Goal: Transaction & Acquisition: Purchase product/service

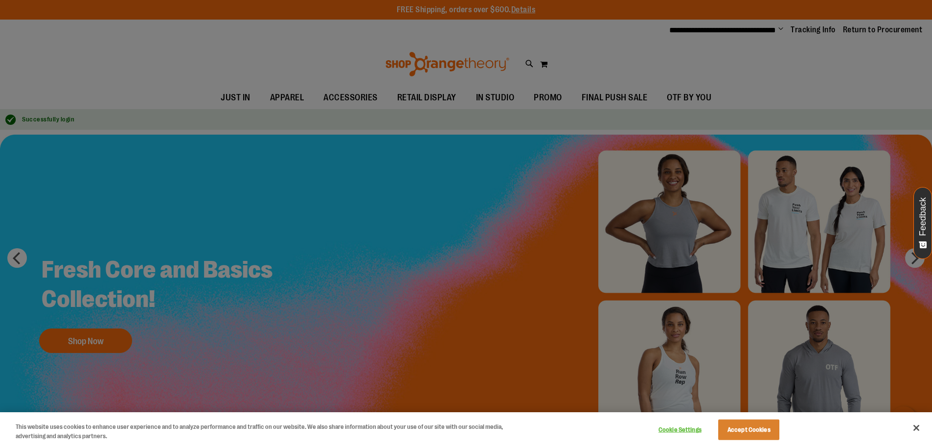
click at [754, 432] on button "Accept Cookies" at bounding box center [748, 429] width 61 height 21
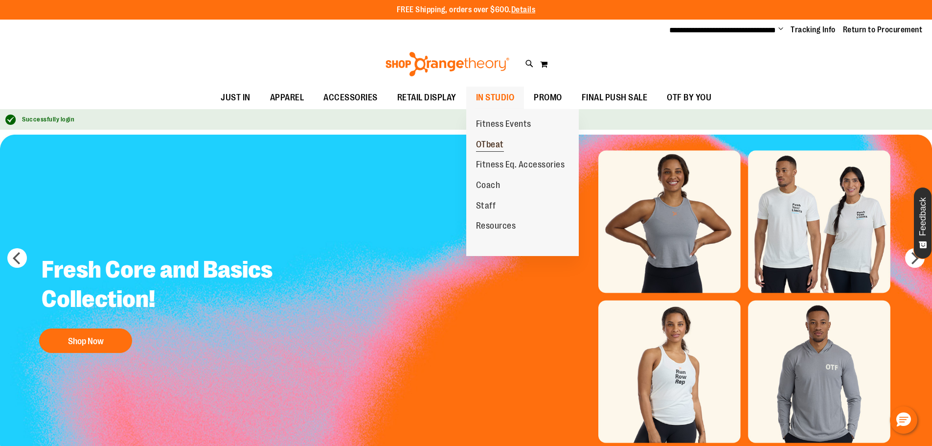
click at [491, 140] on span "OTbeat" at bounding box center [490, 145] width 28 height 12
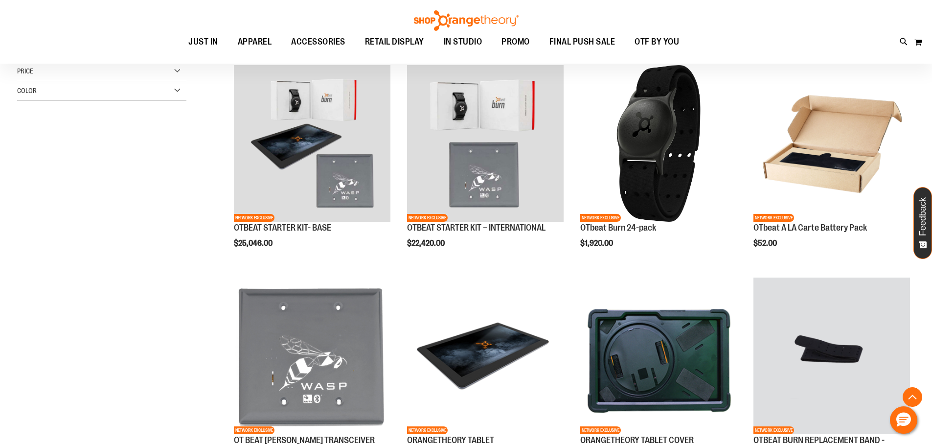
scroll to position [489, 0]
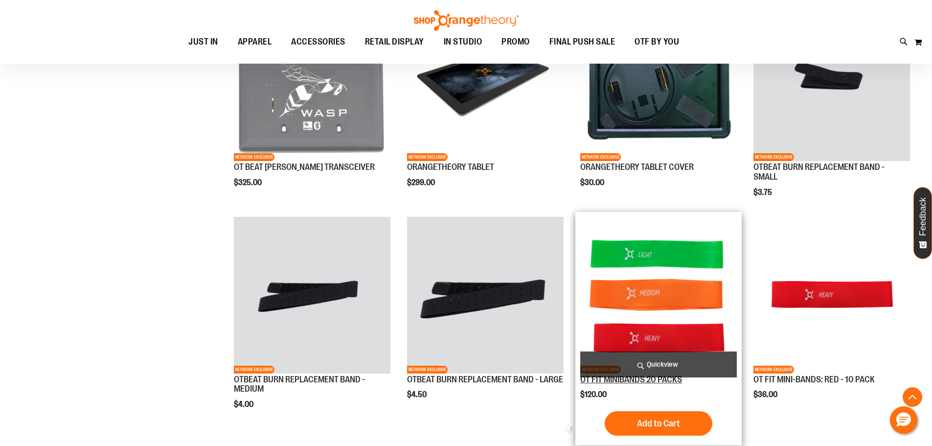
scroll to position [636, 0]
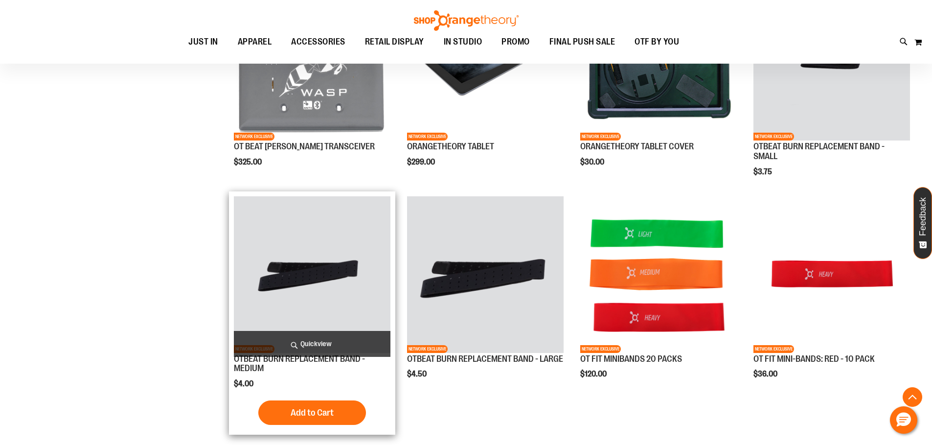
click at [327, 270] on img "product" at bounding box center [312, 274] width 157 height 157
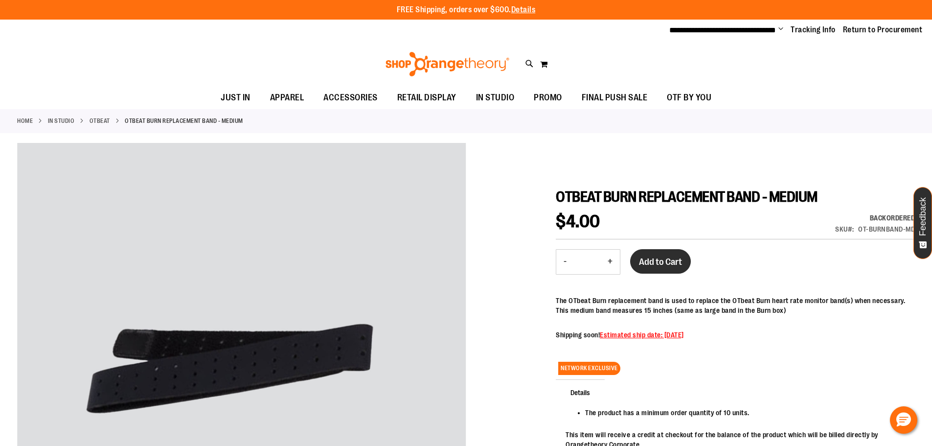
click at [664, 259] on span "Add to Cart" at bounding box center [660, 261] width 43 height 11
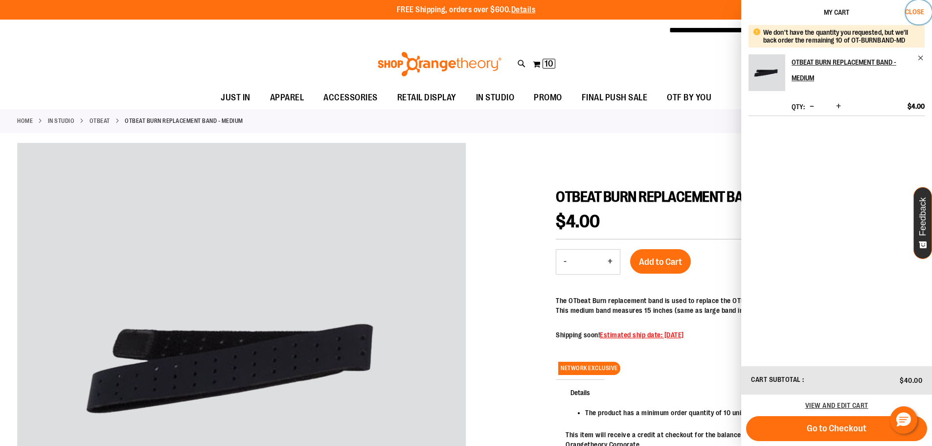
click at [917, 9] on span "Close" at bounding box center [914, 12] width 19 height 8
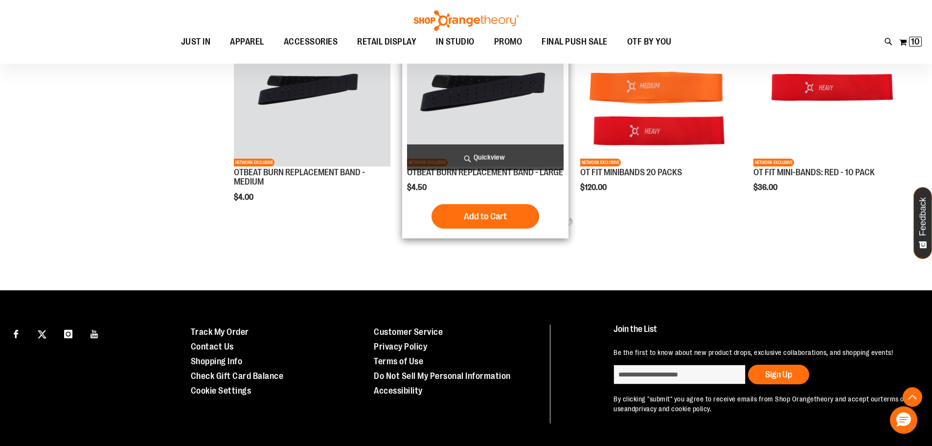
scroll to position [606, 0]
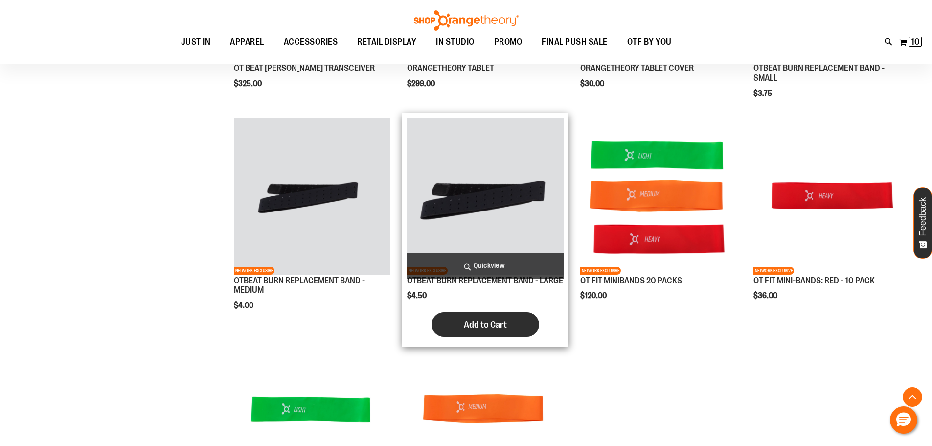
click at [476, 330] on span "Add to Cart" at bounding box center [485, 324] width 43 height 11
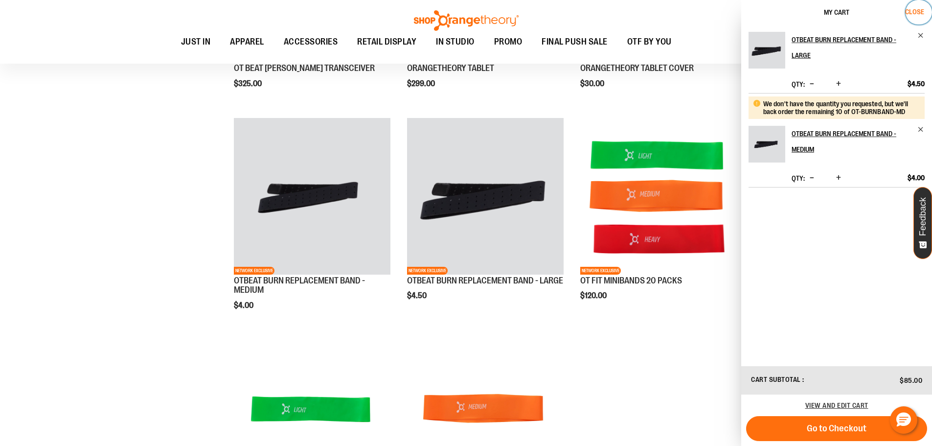
click at [918, 14] on span "Close" at bounding box center [914, 12] width 19 height 8
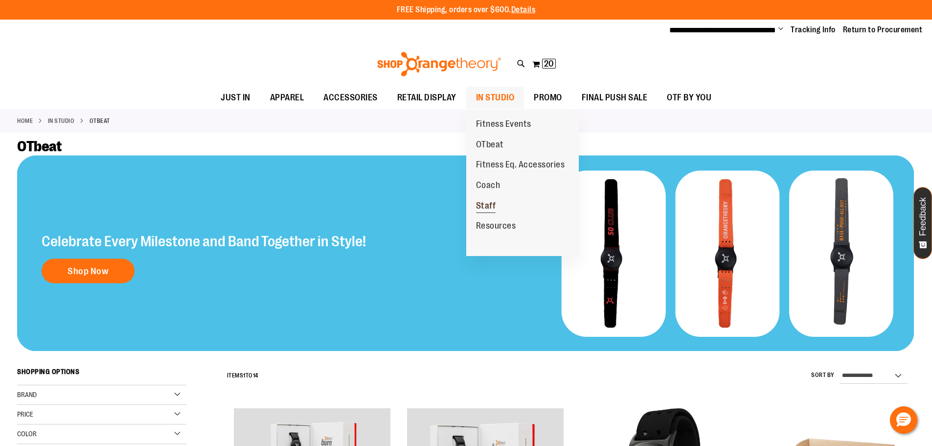
click at [484, 211] on span "Staff" at bounding box center [486, 207] width 20 height 12
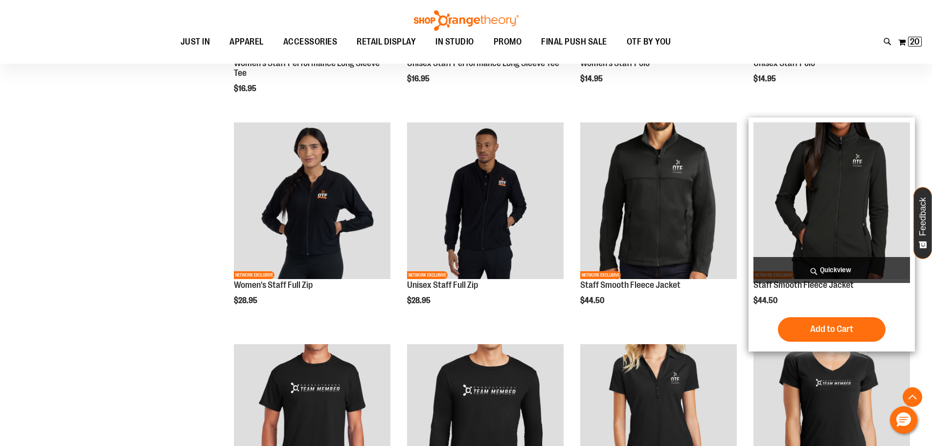
scroll to position [516, 0]
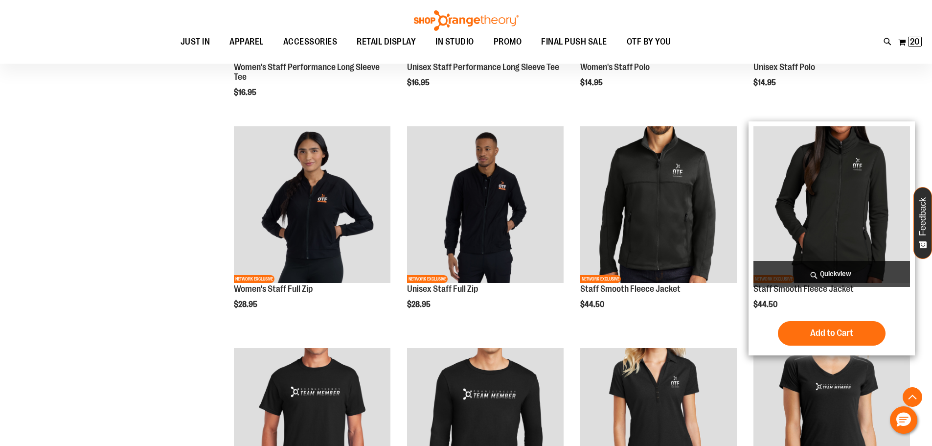
click at [834, 204] on img "product" at bounding box center [831, 204] width 157 height 157
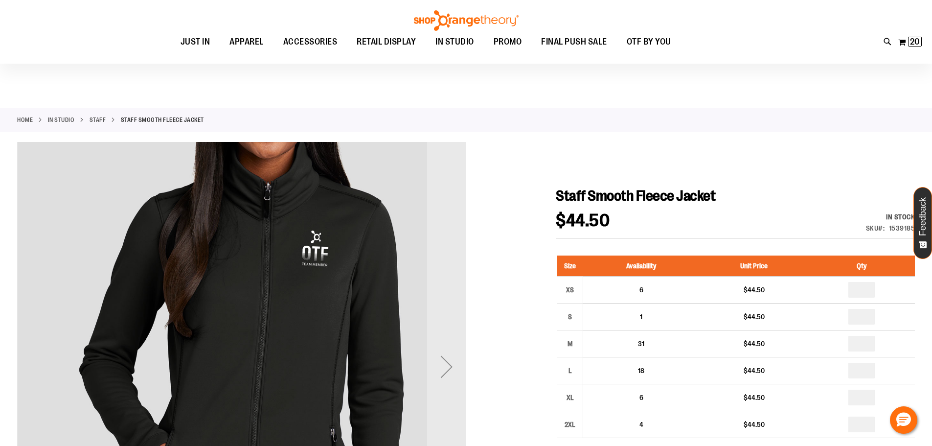
scroll to position [48, 0]
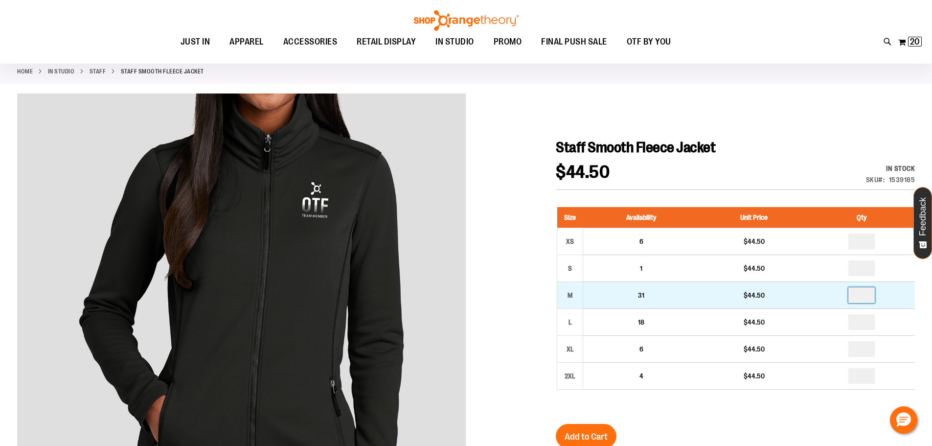
drag, startPoint x: 868, startPoint y: 295, endPoint x: 846, endPoint y: 296, distance: 22.1
click at [846, 296] on td at bounding box center [862, 294] width 106 height 27
type input "*"
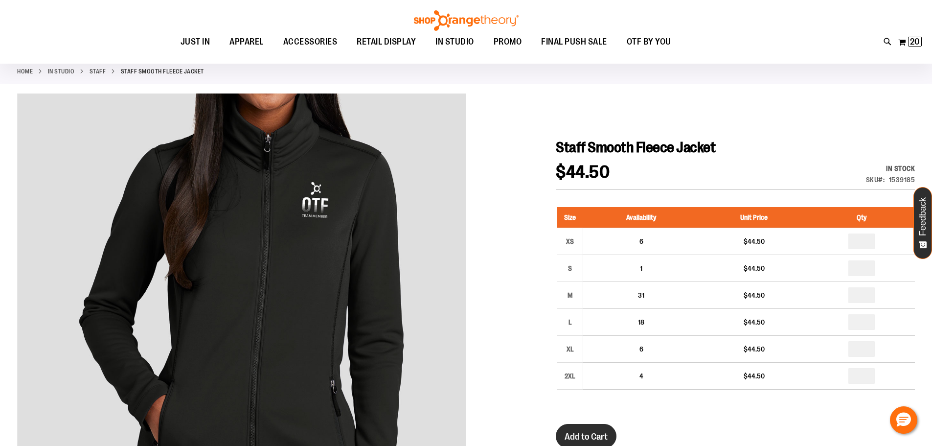
click at [601, 425] on button "Add to Cart" at bounding box center [586, 436] width 61 height 24
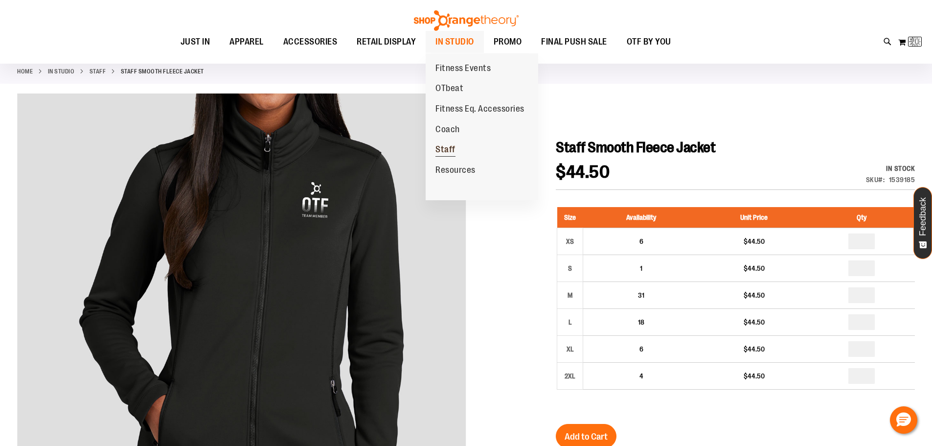
click at [443, 148] on span "Staff" at bounding box center [445, 150] width 20 height 12
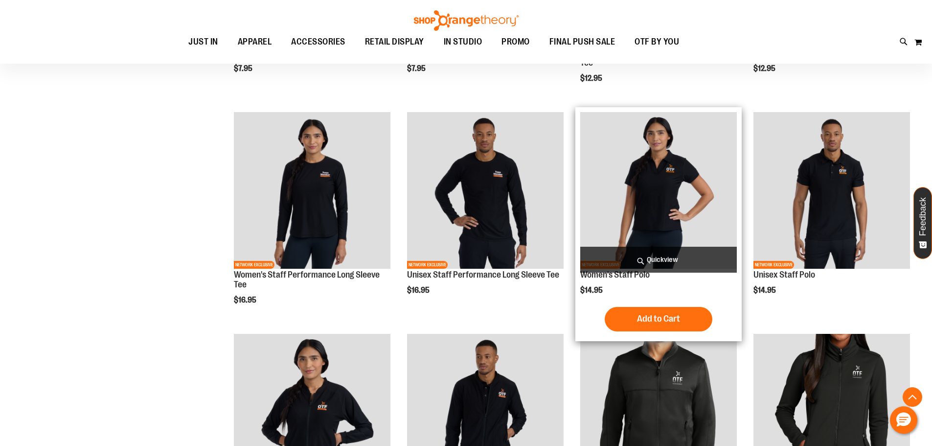
scroll to position [294, 0]
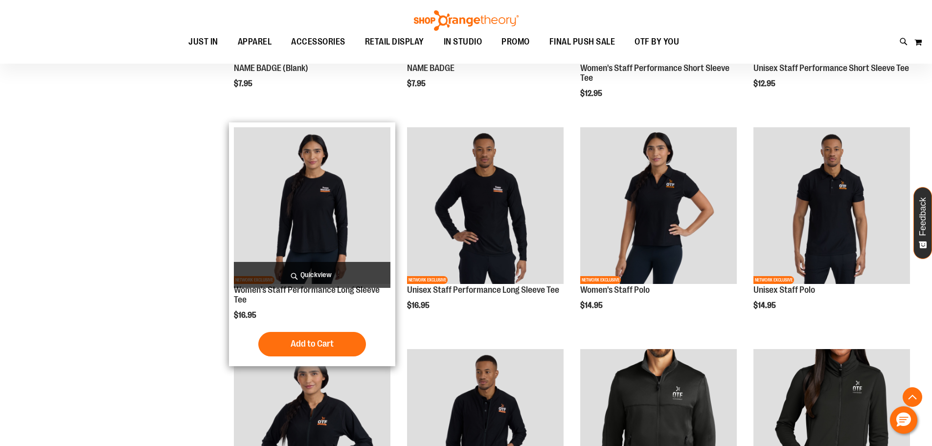
click at [343, 227] on img "product" at bounding box center [312, 205] width 157 height 157
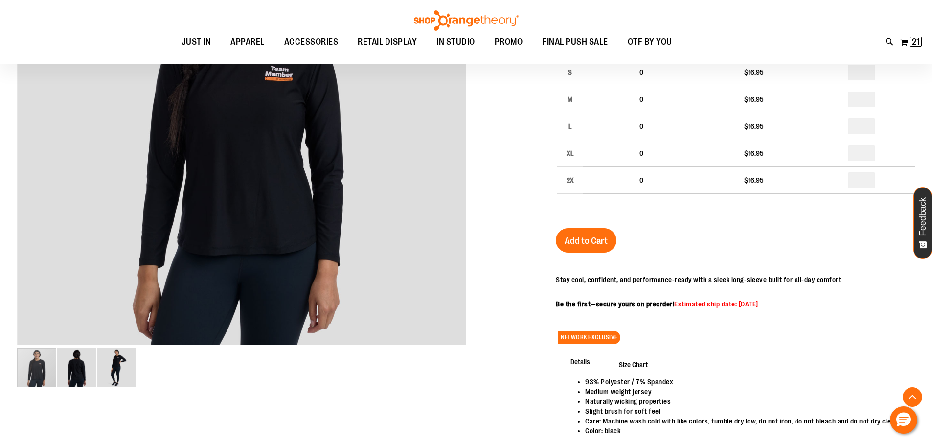
scroll to position [250, 0]
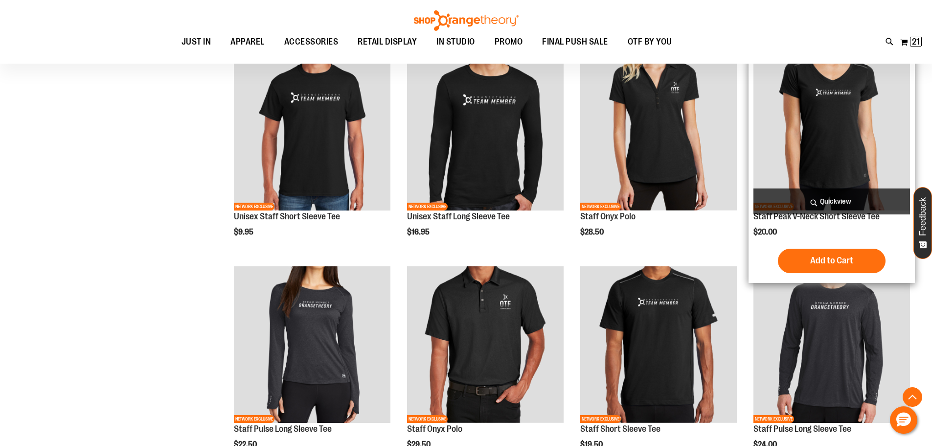
scroll to position [607, 0]
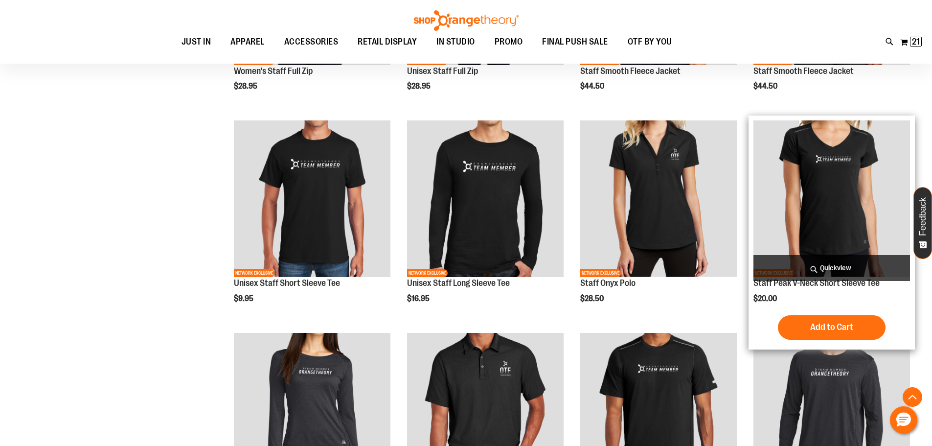
click at [834, 195] on img "product" at bounding box center [831, 198] width 157 height 157
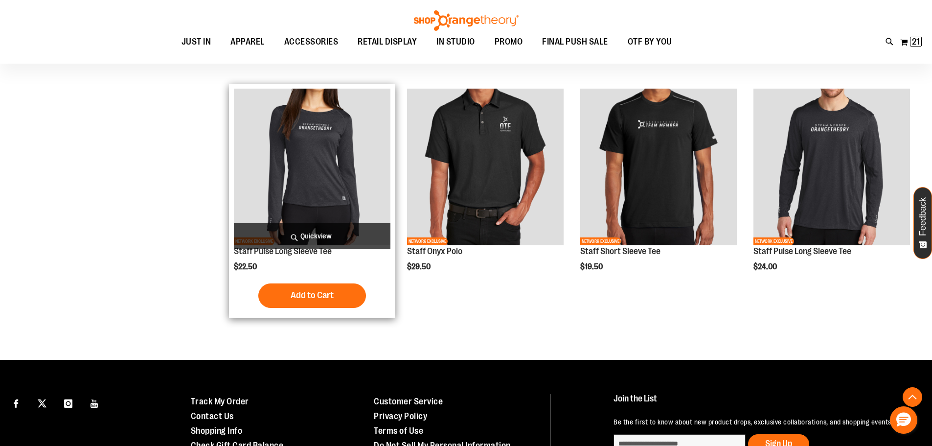
scroll to position [346, 0]
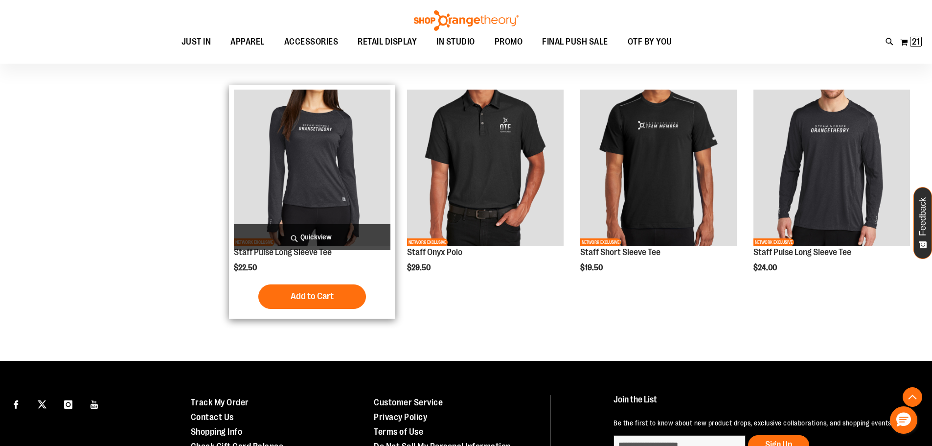
click at [328, 178] on img "product" at bounding box center [312, 168] width 157 height 157
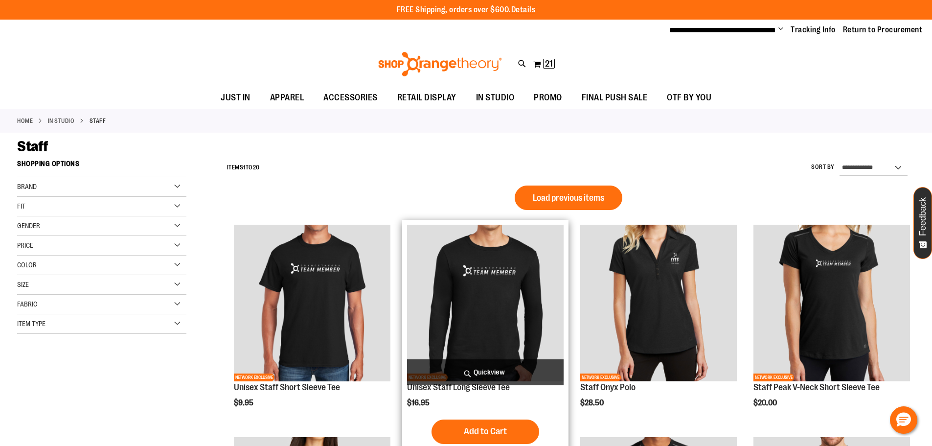
click at [487, 274] on img "product" at bounding box center [485, 303] width 157 height 157
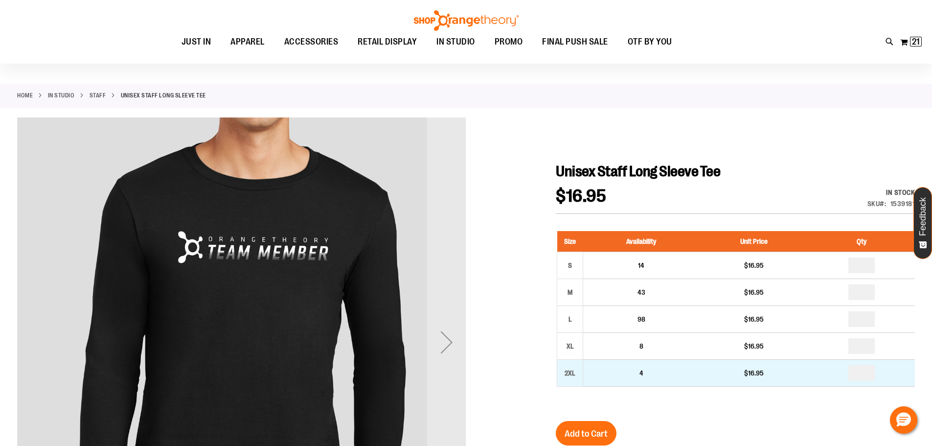
scroll to position [48, 0]
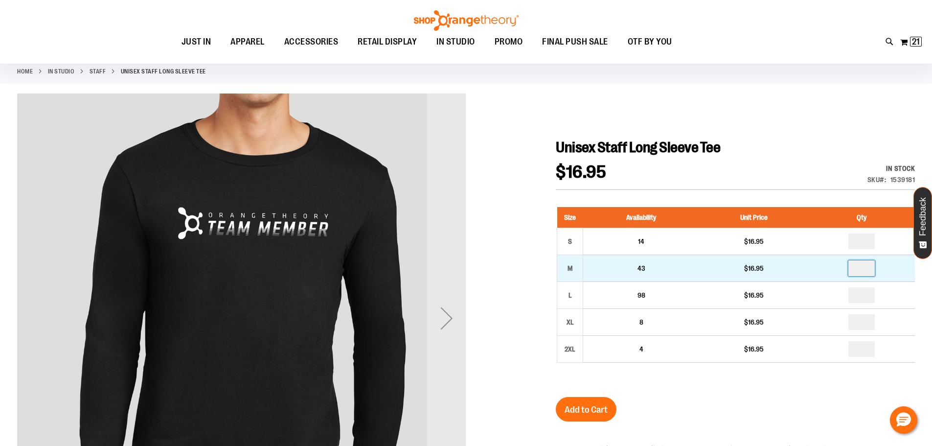
drag, startPoint x: 870, startPoint y: 269, endPoint x: 809, endPoint y: 262, distance: 61.5
click at [809, 262] on td at bounding box center [862, 267] width 106 height 27
type input "*"
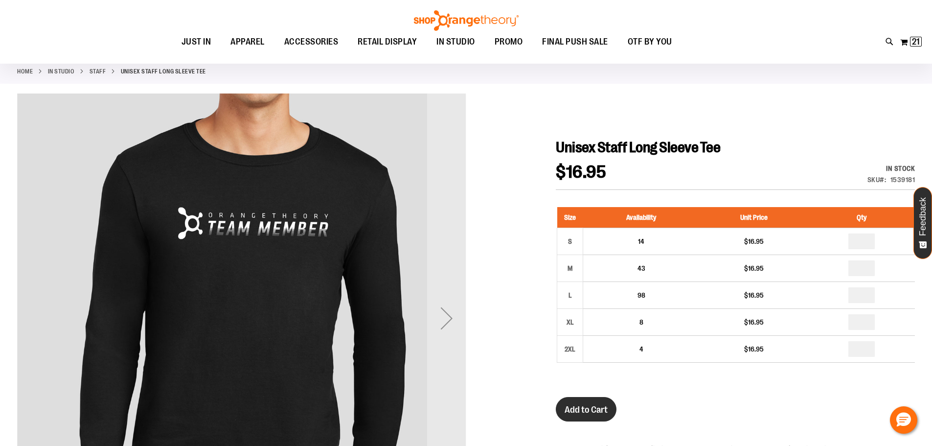
click at [602, 408] on span "Add to Cart" at bounding box center [586, 409] width 43 height 11
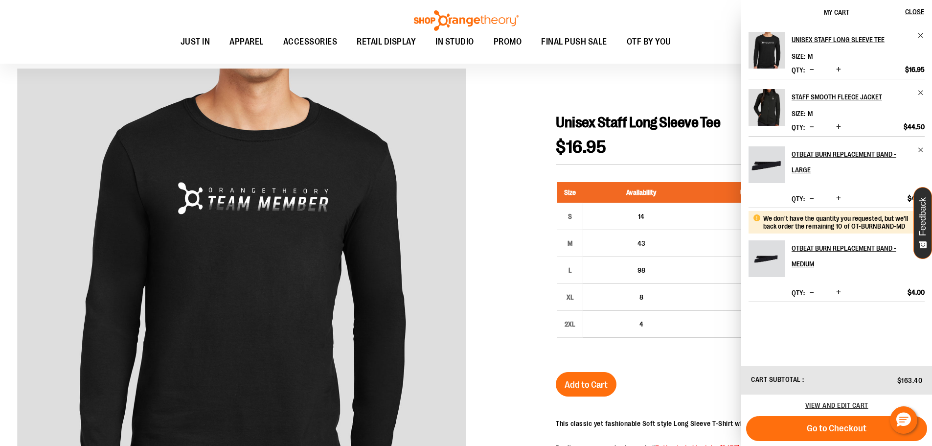
scroll to position [97, 0]
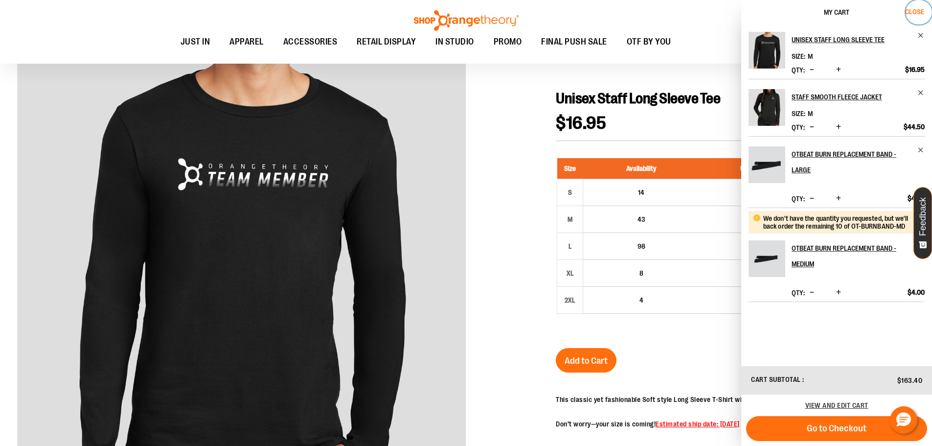
click at [917, 11] on span "Close" at bounding box center [914, 12] width 19 height 8
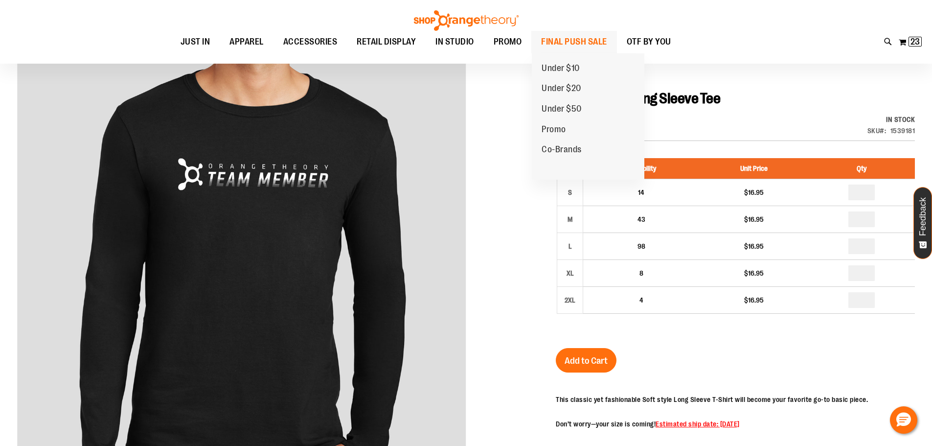
click at [563, 42] on span "FINAL PUSH SALE" at bounding box center [574, 42] width 66 height 22
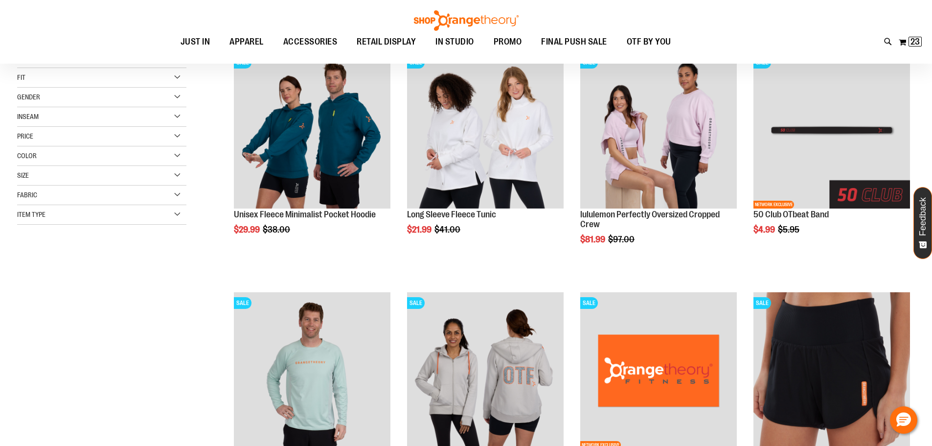
scroll to position [130, 0]
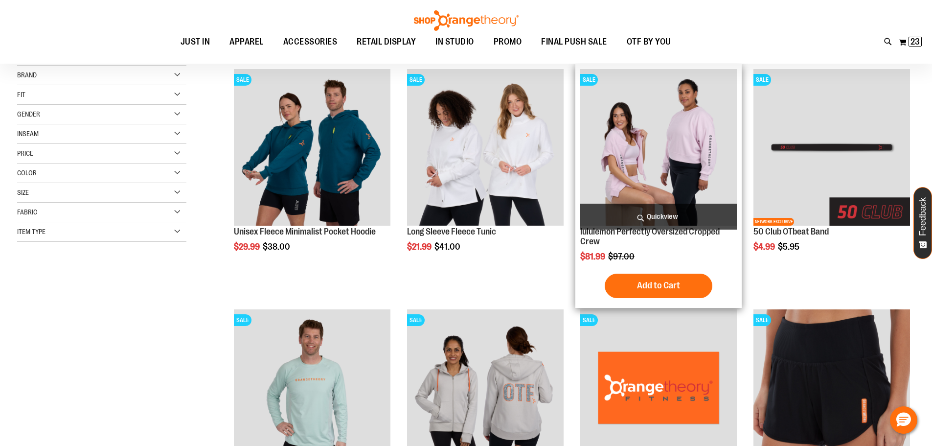
click at [638, 149] on img "product" at bounding box center [658, 147] width 157 height 157
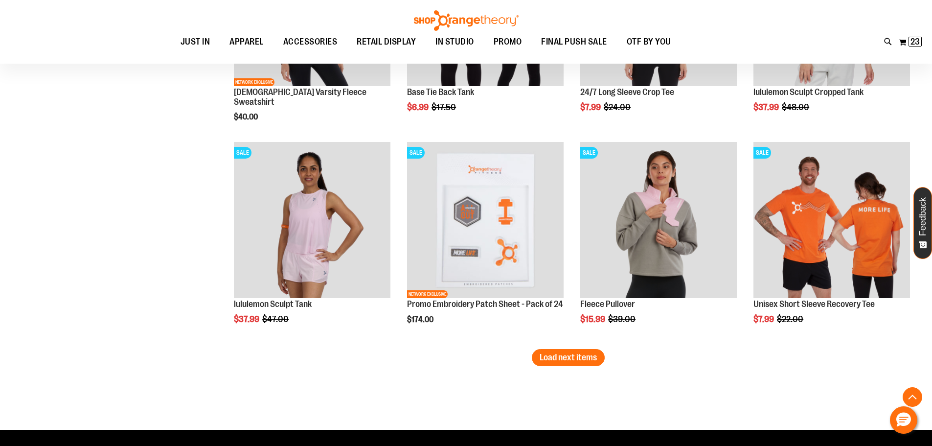
scroll to position [1657, 0]
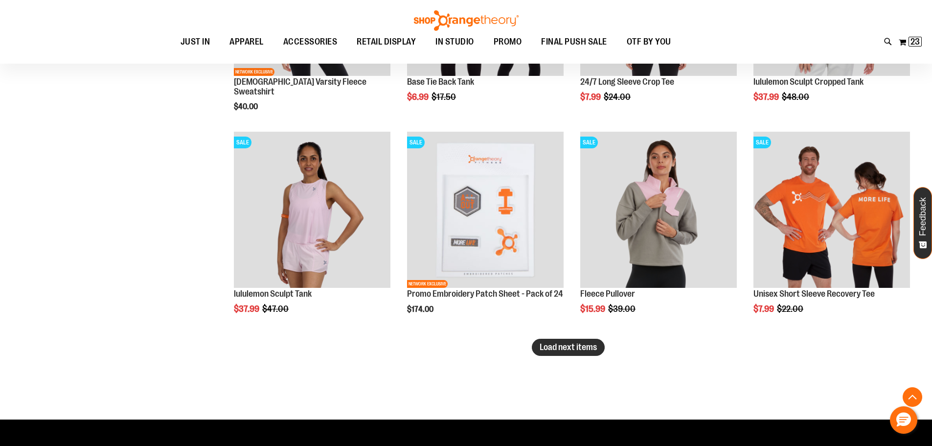
click at [557, 348] on span "Load next items" at bounding box center [568, 347] width 57 height 10
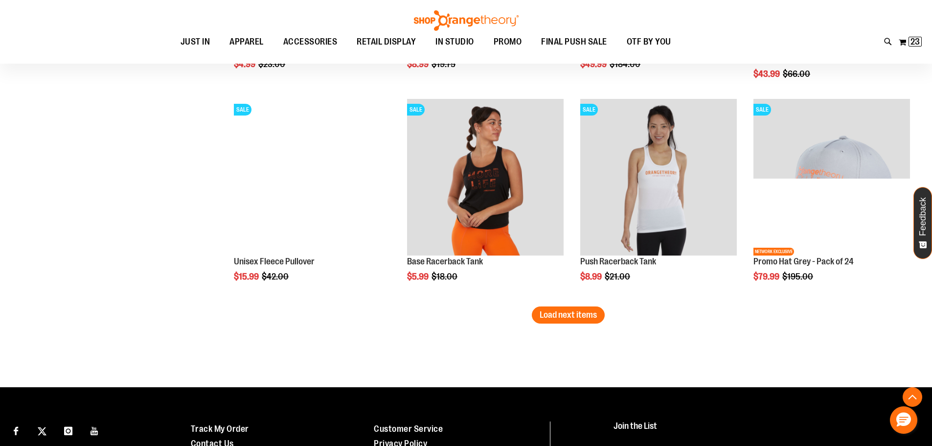
scroll to position [2336, 0]
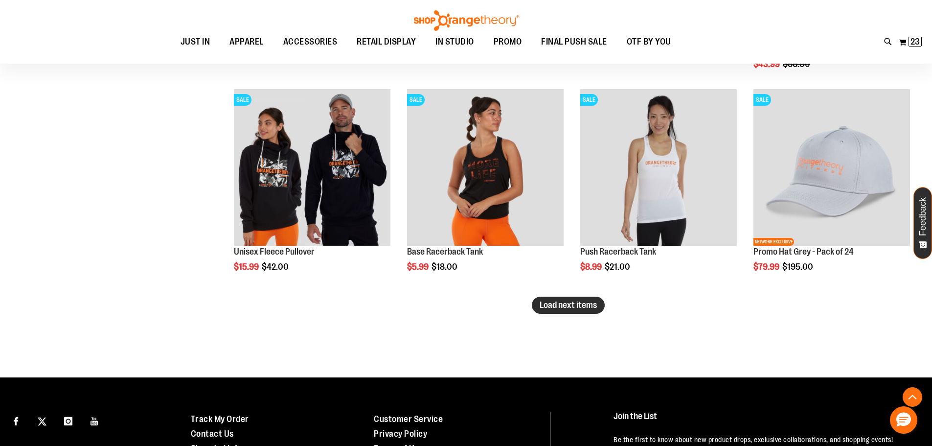
click at [563, 310] on button "Load next items" at bounding box center [568, 304] width 73 height 17
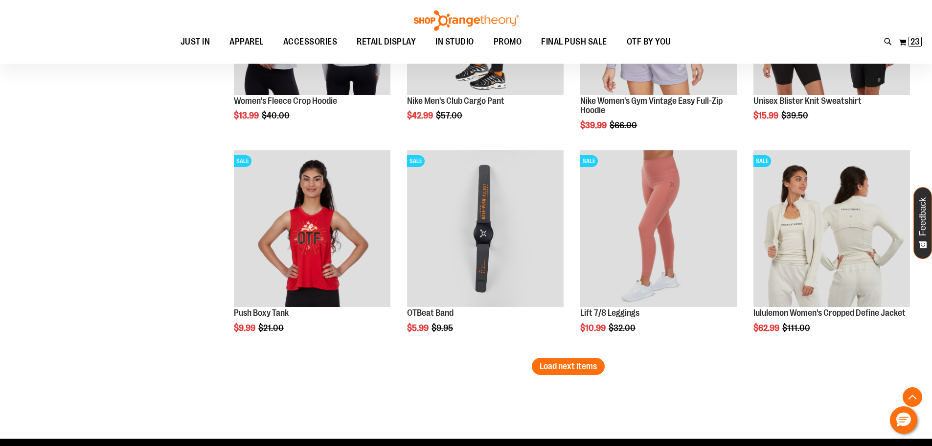
scroll to position [2923, 0]
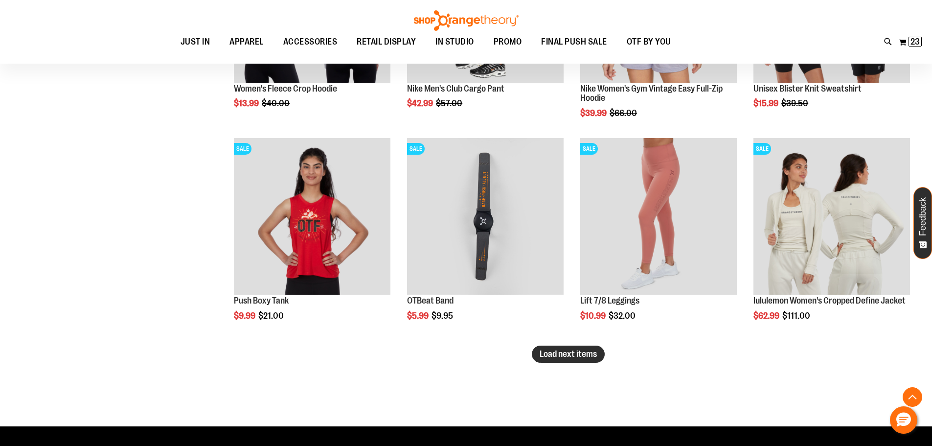
click at [580, 345] on button "Load next items" at bounding box center [568, 353] width 73 height 17
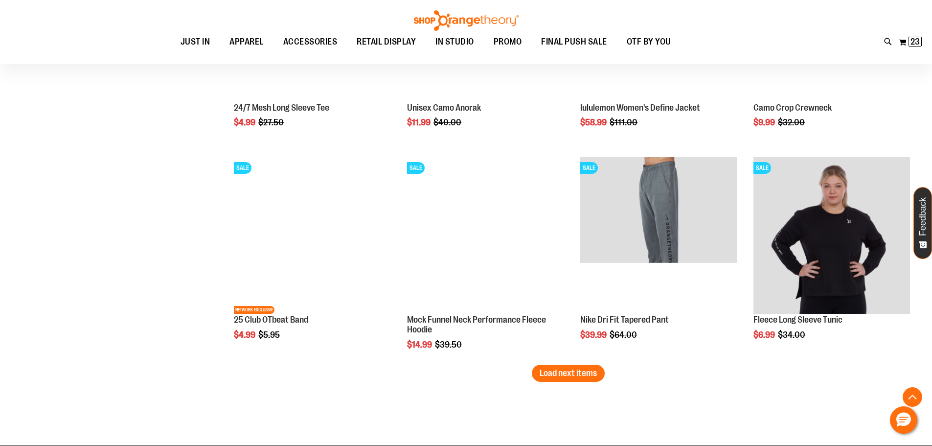
scroll to position [3545, 0]
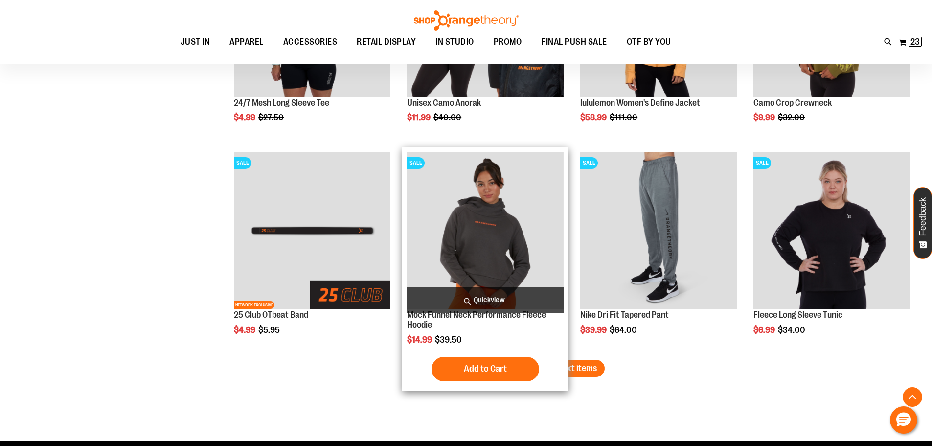
click at [504, 262] on img "product" at bounding box center [485, 230] width 157 height 157
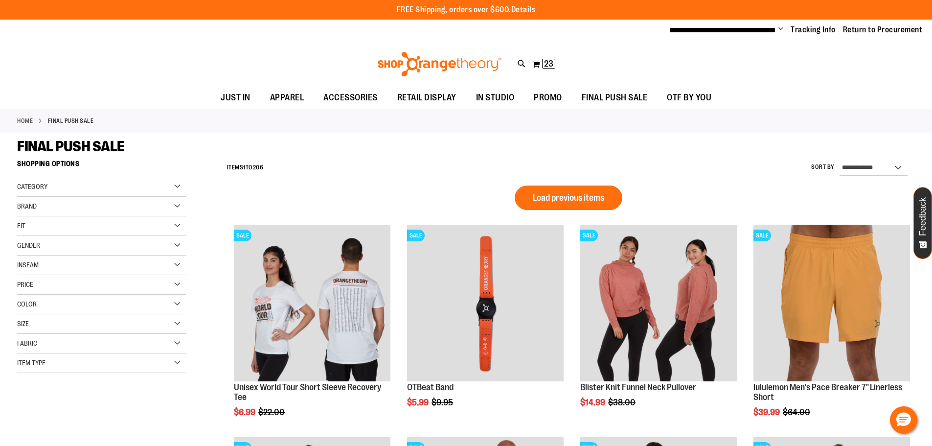
click at [179, 321] on div "Size" at bounding box center [101, 324] width 169 height 20
click at [63, 346] on div "M" at bounding box center [61, 348] width 15 height 15
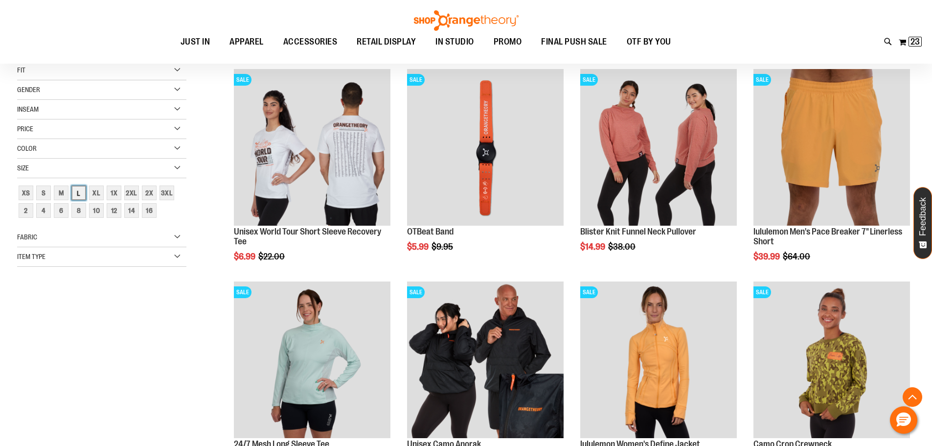
click at [79, 190] on div "L" at bounding box center [78, 192] width 15 height 15
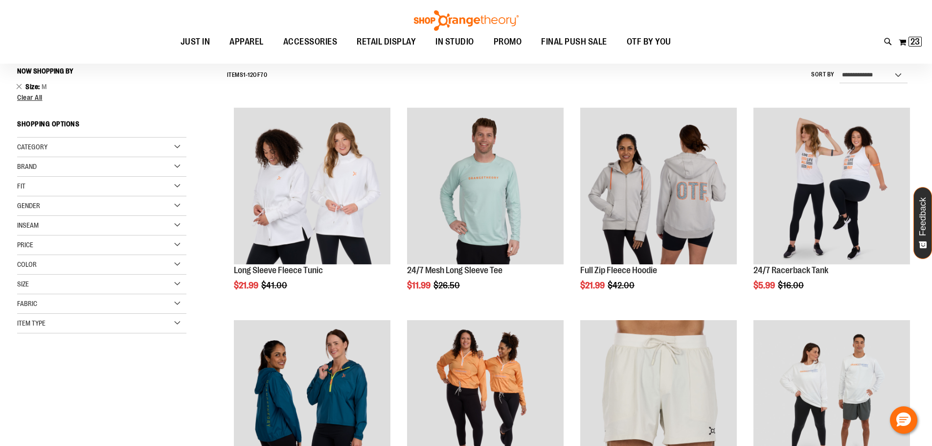
scroll to position [91, 0]
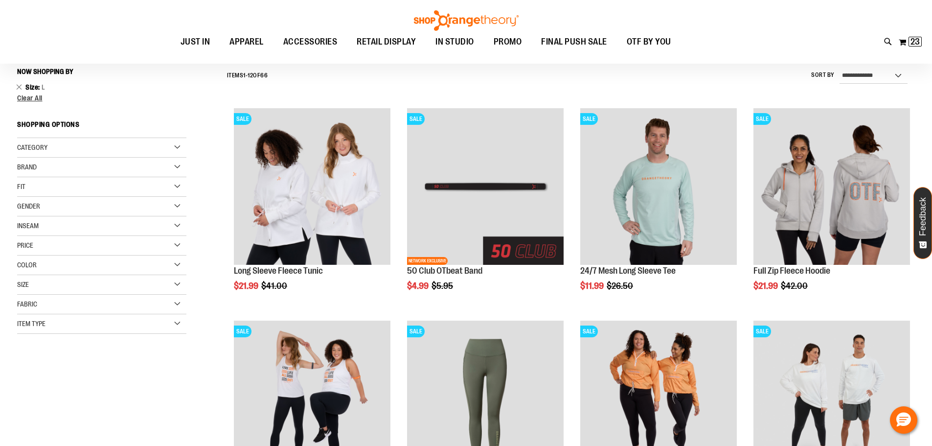
click at [81, 286] on div "Size" at bounding box center [101, 285] width 169 height 20
click at [60, 309] on div "M" at bounding box center [61, 309] width 15 height 15
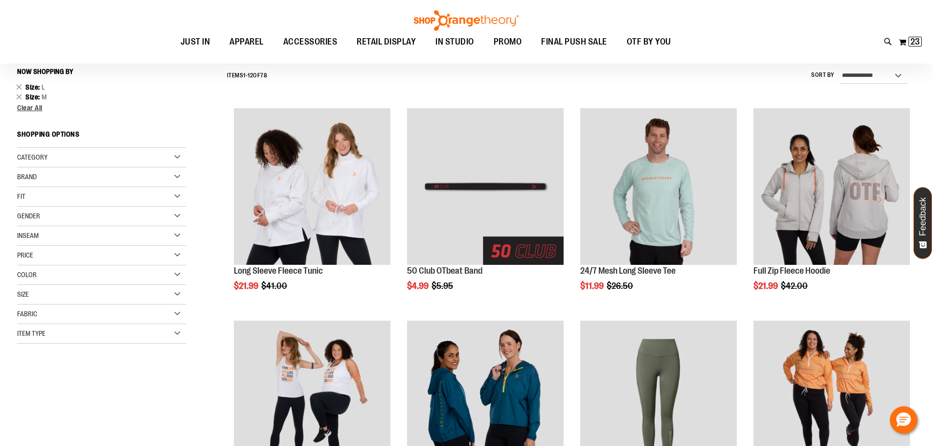
click at [59, 307] on div "Fabric" at bounding box center [101, 314] width 169 height 20
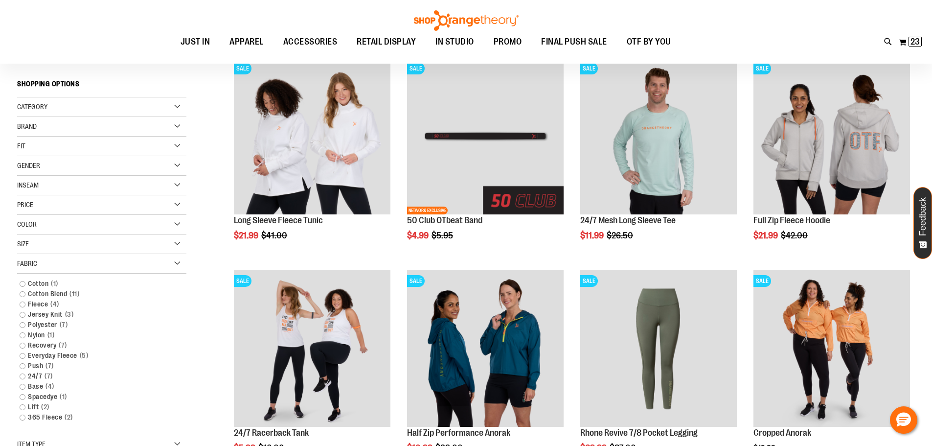
scroll to position [144, 0]
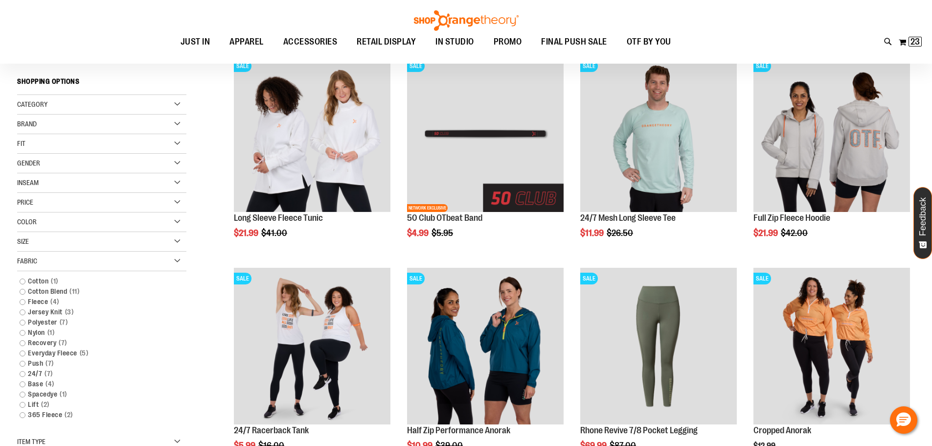
click at [143, 205] on div "Price" at bounding box center [101, 203] width 169 height 20
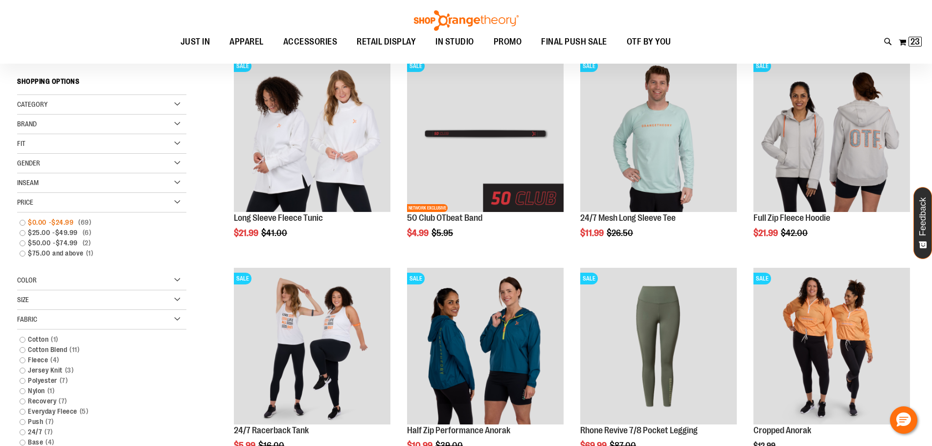
click at [21, 221] on link "$0.00 - $24.99 69 items" at bounding box center [96, 222] width 162 height 10
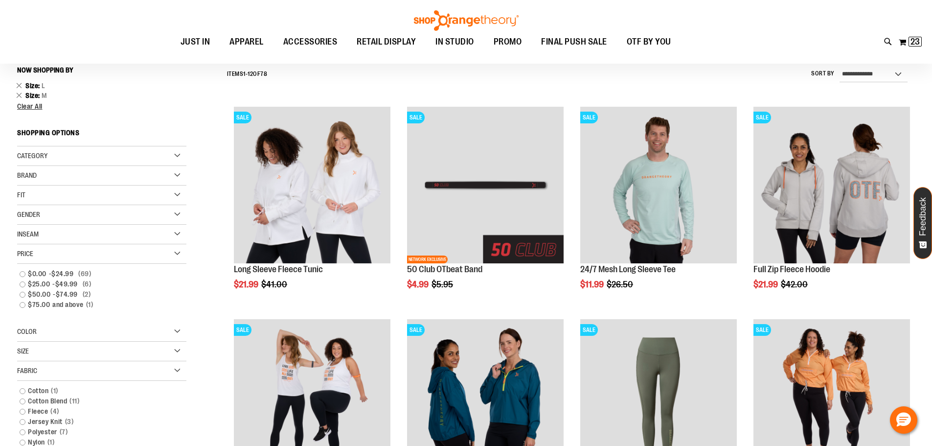
scroll to position [91, 0]
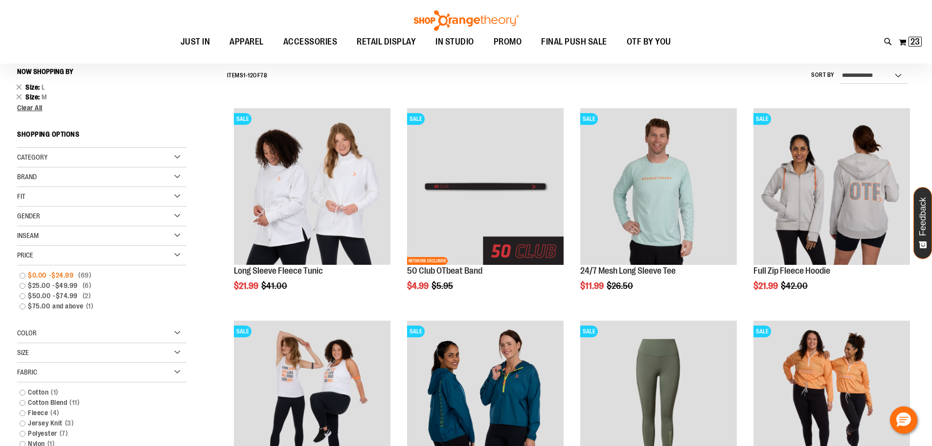
click at [22, 274] on link "$0.00 - $24.99 69 items" at bounding box center [96, 275] width 162 height 10
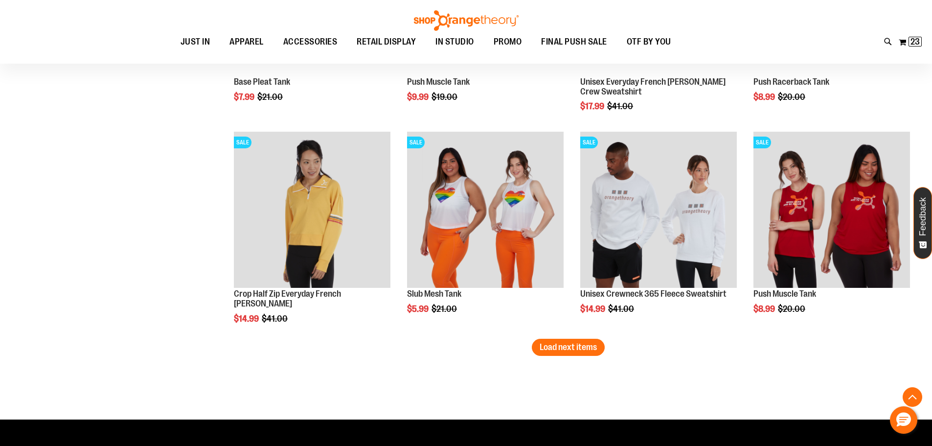
scroll to position [1768, 0]
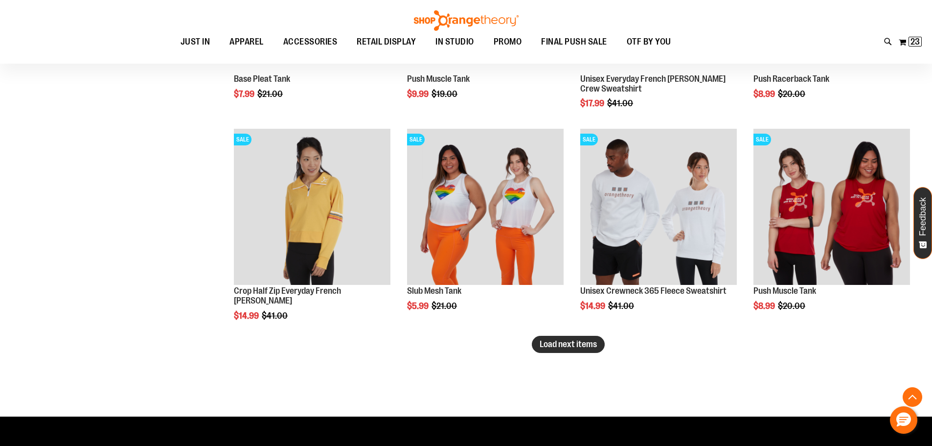
click at [580, 348] on span "Load next items" at bounding box center [568, 344] width 57 height 10
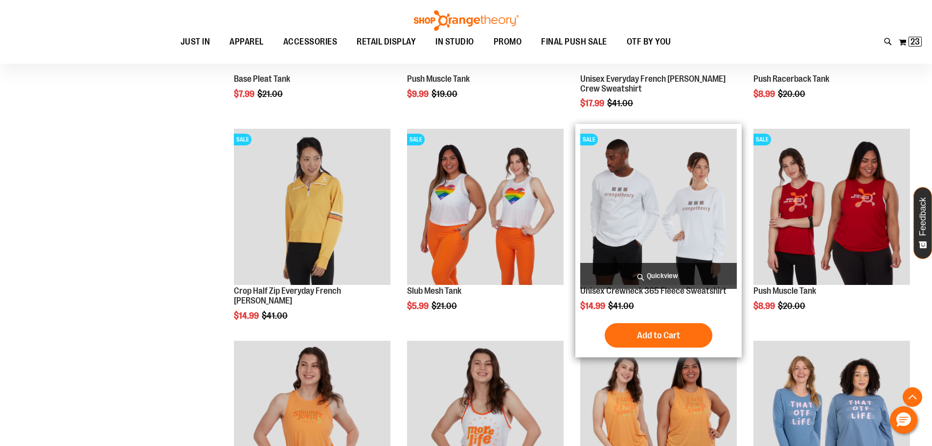
click at [674, 200] on img "product" at bounding box center [658, 207] width 157 height 157
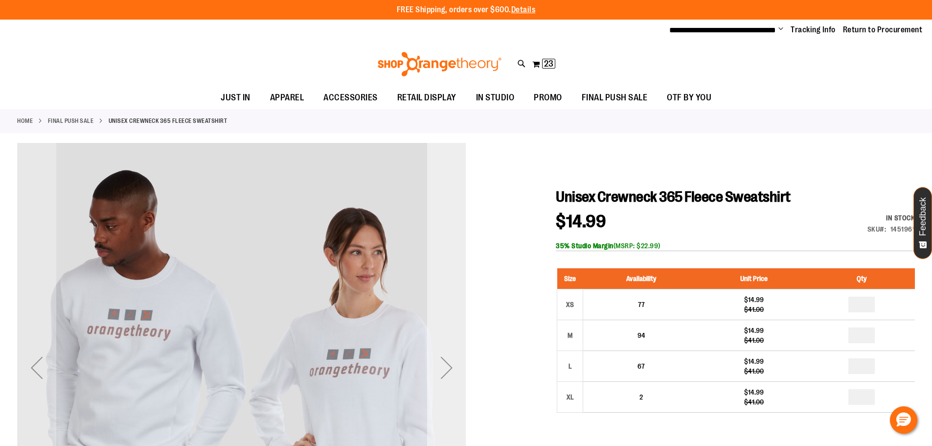
click at [444, 368] on div "Next" at bounding box center [446, 367] width 39 height 39
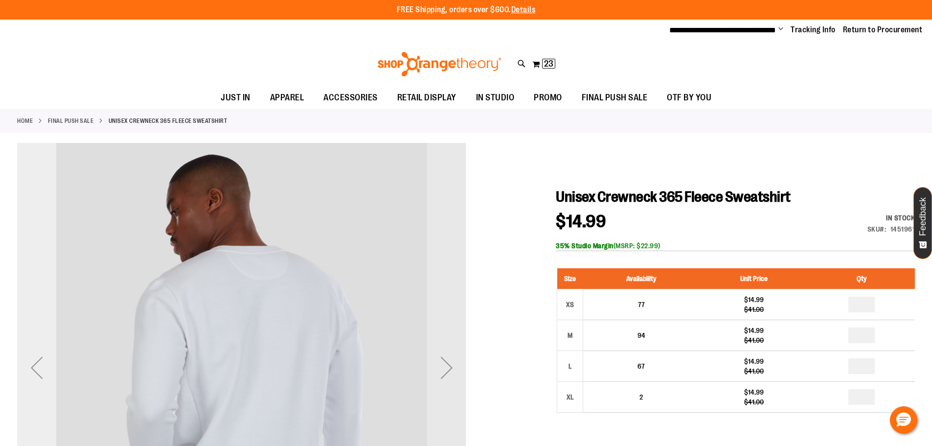
click at [28, 371] on div "Previous" at bounding box center [36, 367] width 39 height 39
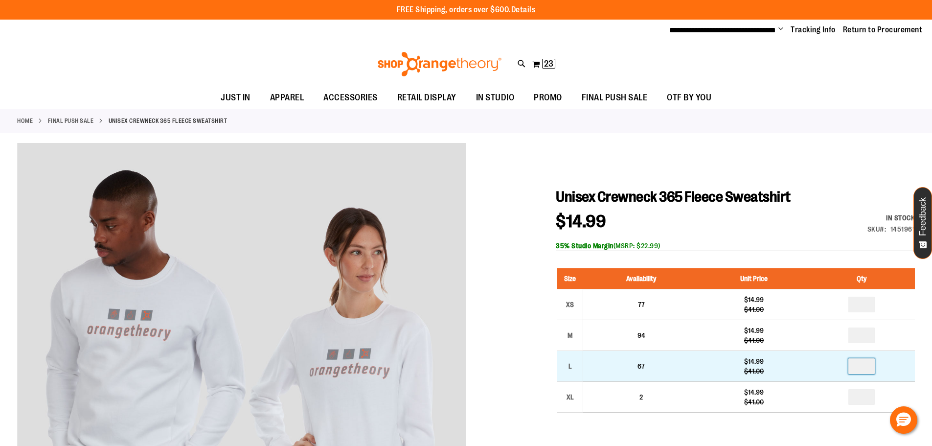
drag, startPoint x: 869, startPoint y: 366, endPoint x: 833, endPoint y: 361, distance: 36.0
click at [834, 362] on td at bounding box center [862, 365] width 106 height 31
type input "*"
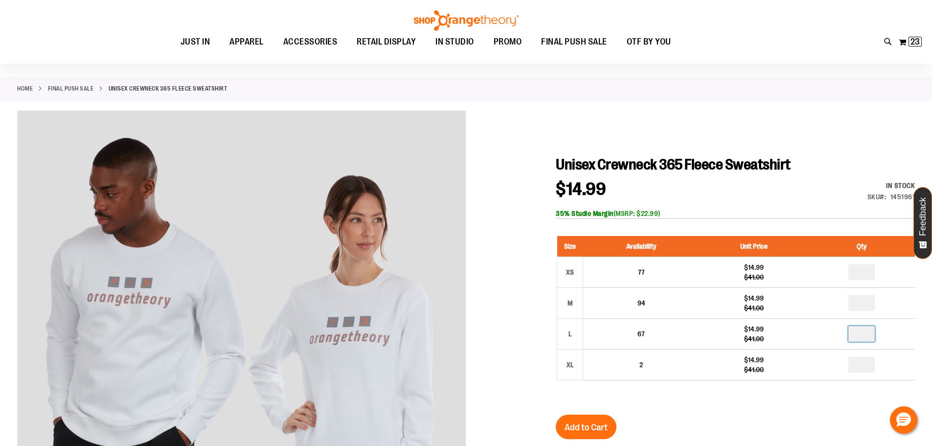
scroll to position [293, 0]
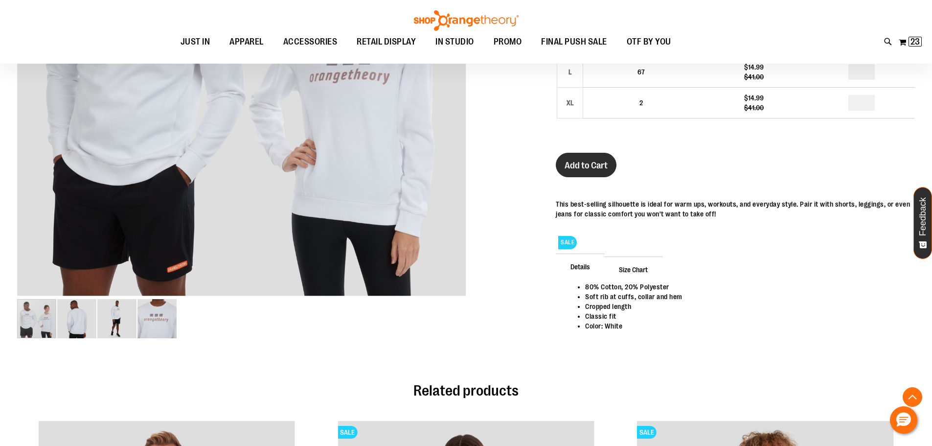
click at [590, 169] on span "Add to Cart" at bounding box center [586, 165] width 43 height 11
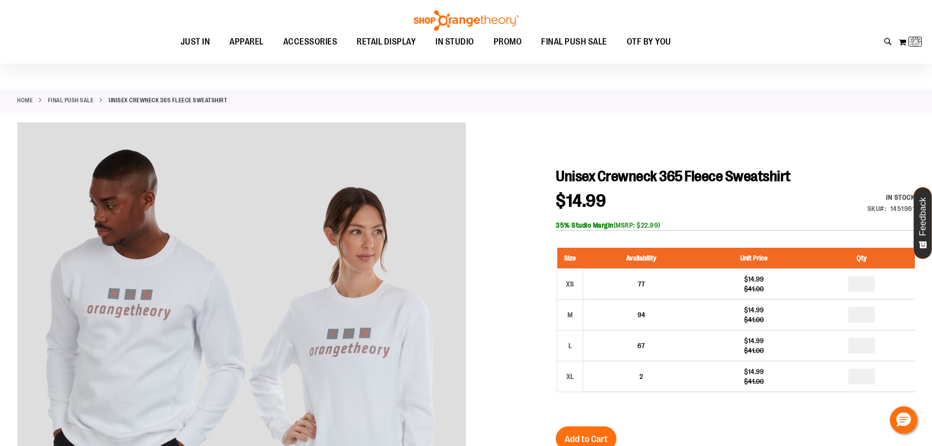
scroll to position [0, 0]
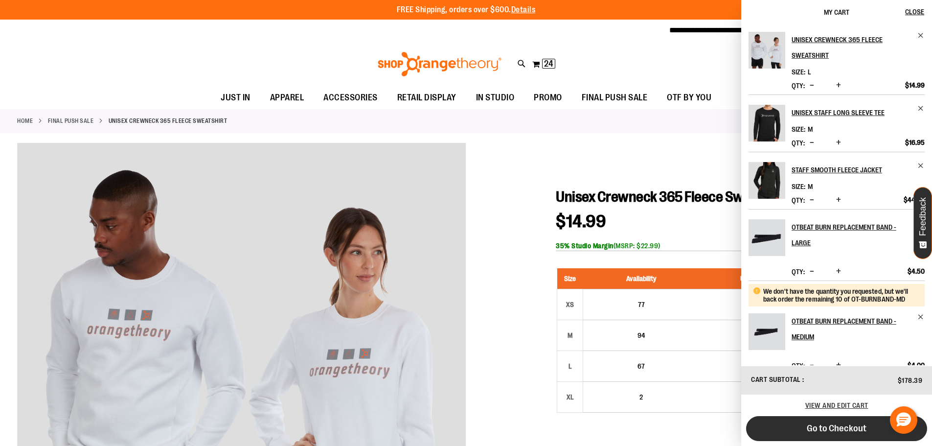
click at [818, 431] on span "Go to Checkout" at bounding box center [837, 428] width 60 height 11
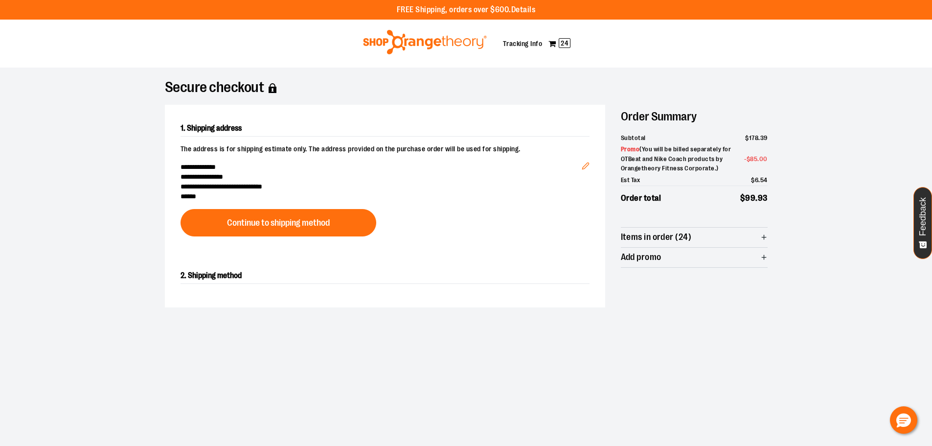
click at [896, 445] on div at bounding box center [466, 446] width 932 height 0
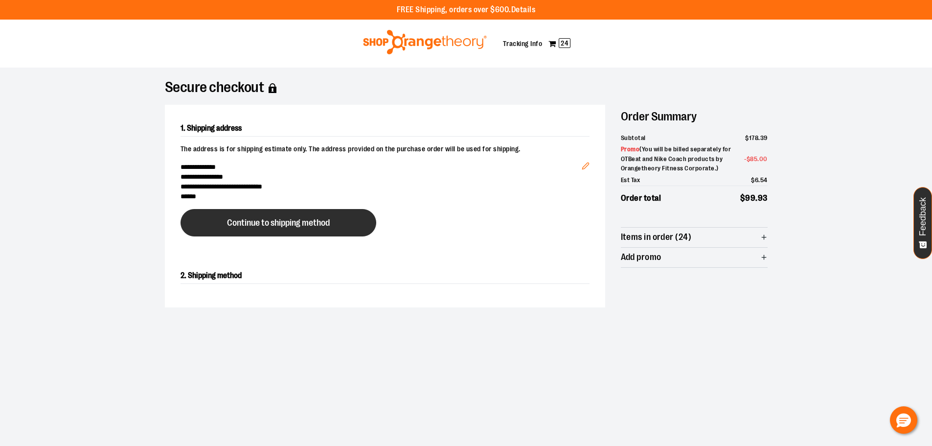
click at [311, 213] on button "Continue to shipping method" at bounding box center [279, 222] width 196 height 27
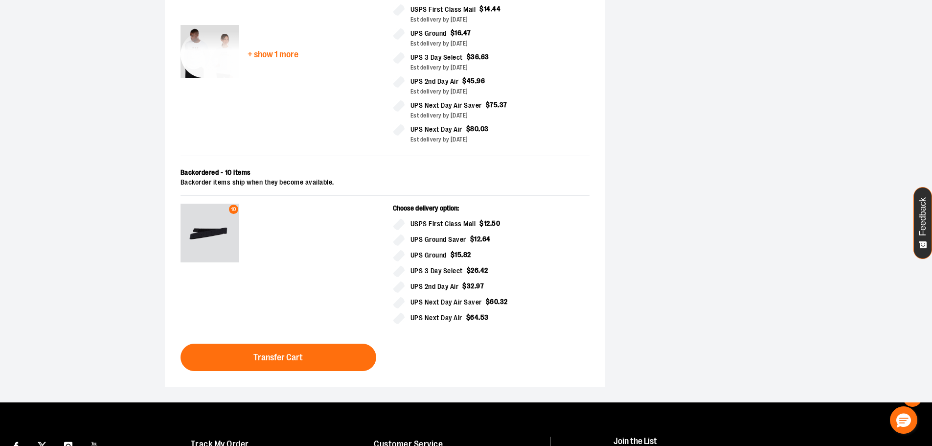
scroll to position [489, 0]
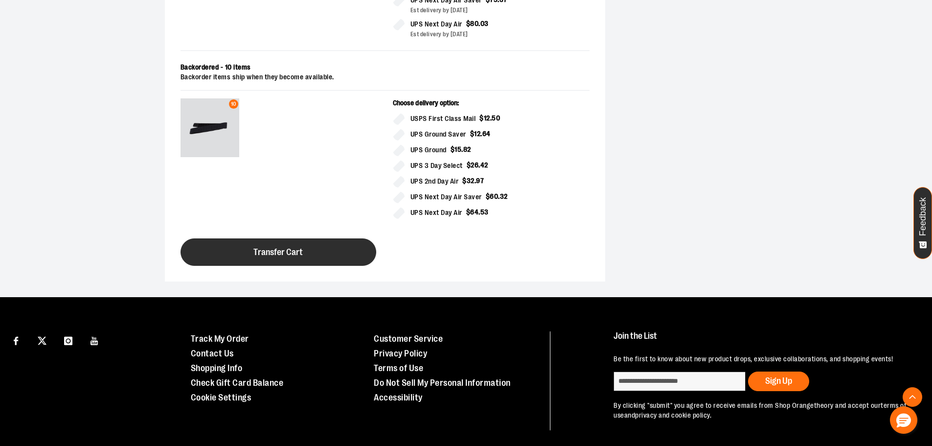
click at [326, 248] on button "Transfer Cart" at bounding box center [279, 251] width 196 height 27
